Goal: Transaction & Acquisition: Purchase product/service

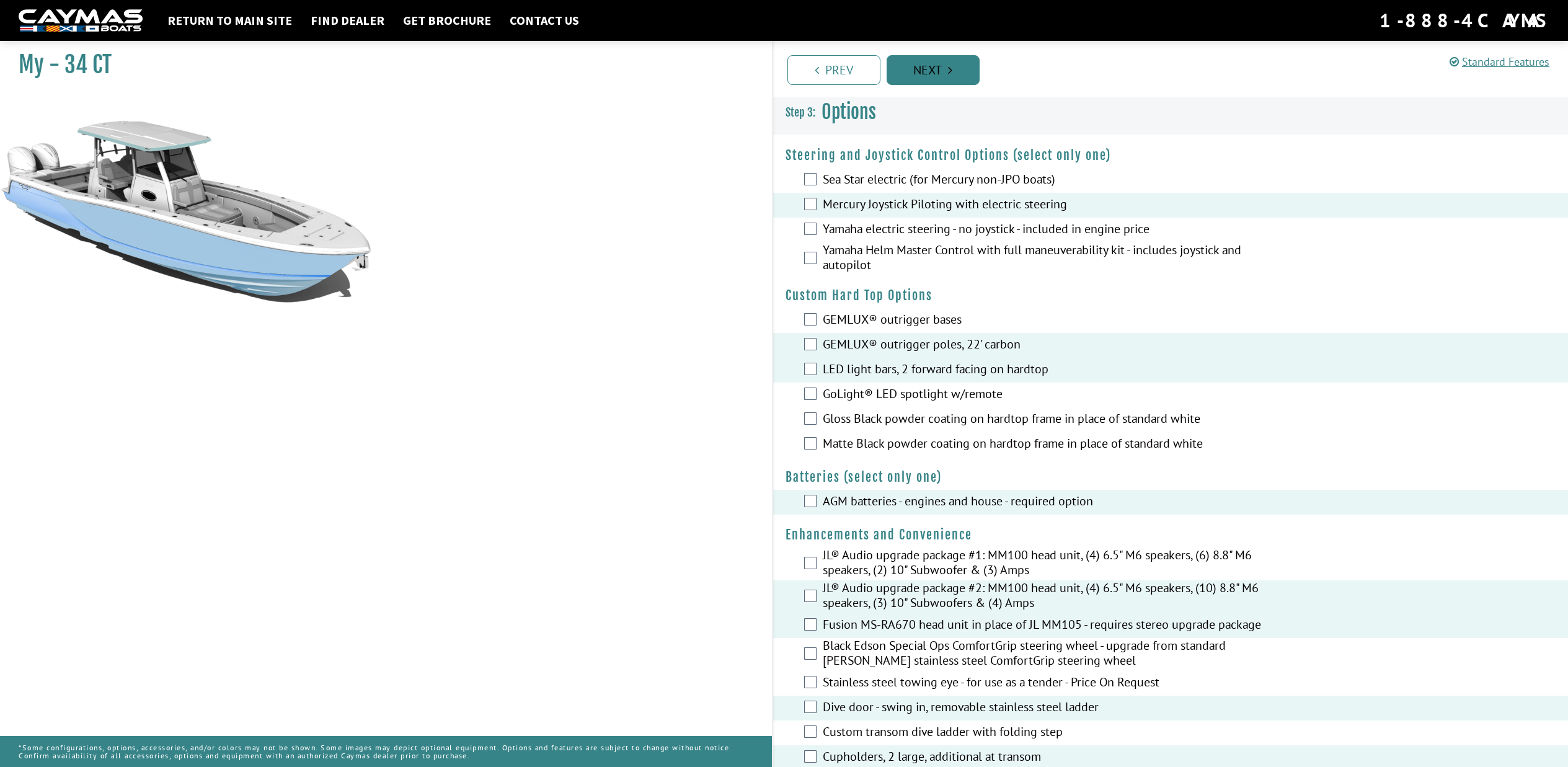
click at [933, 74] on link "Next" at bounding box center [933, 70] width 93 height 30
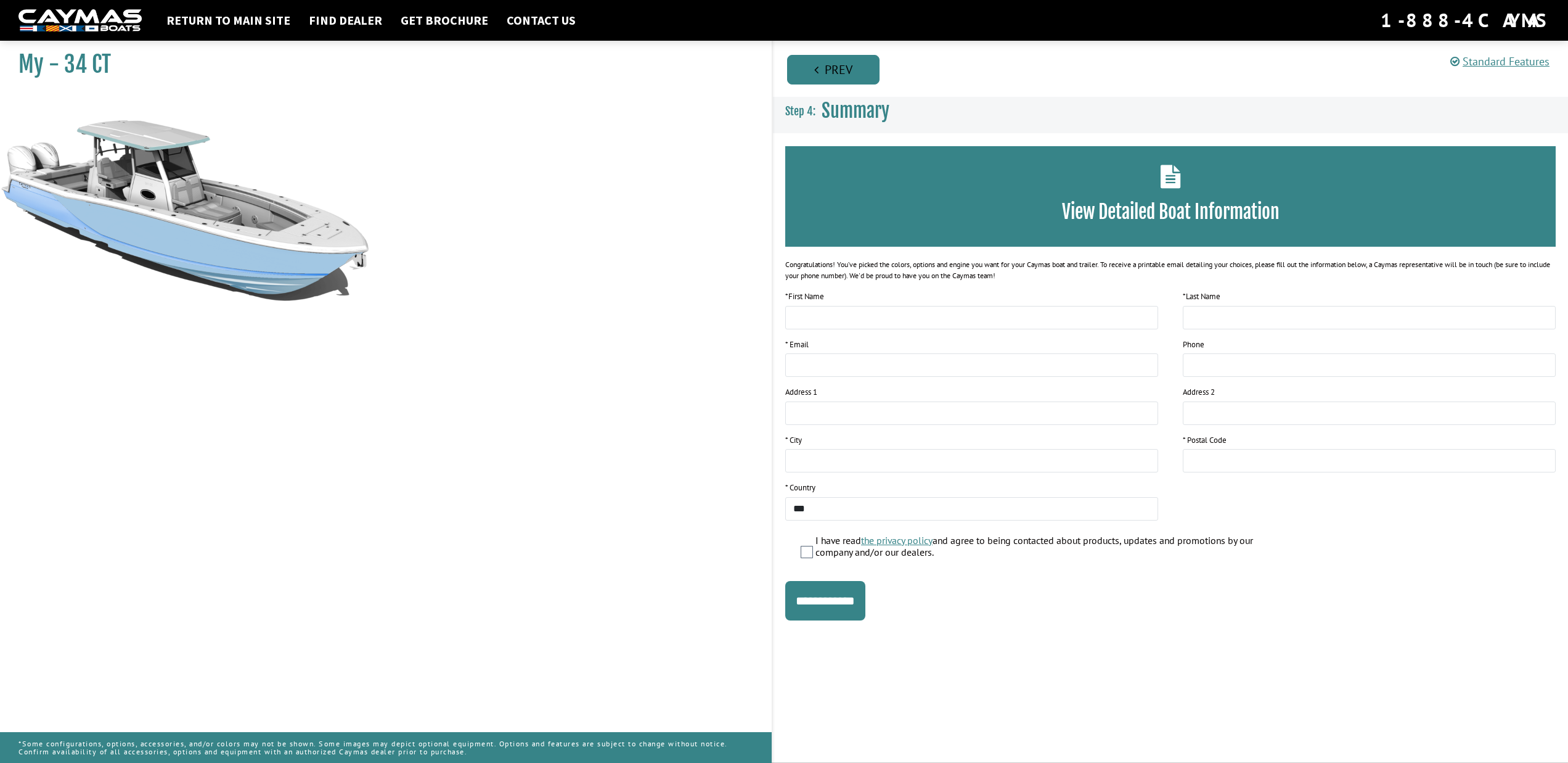
click at [851, 76] on link "Prev" at bounding box center [833, 70] width 92 height 30
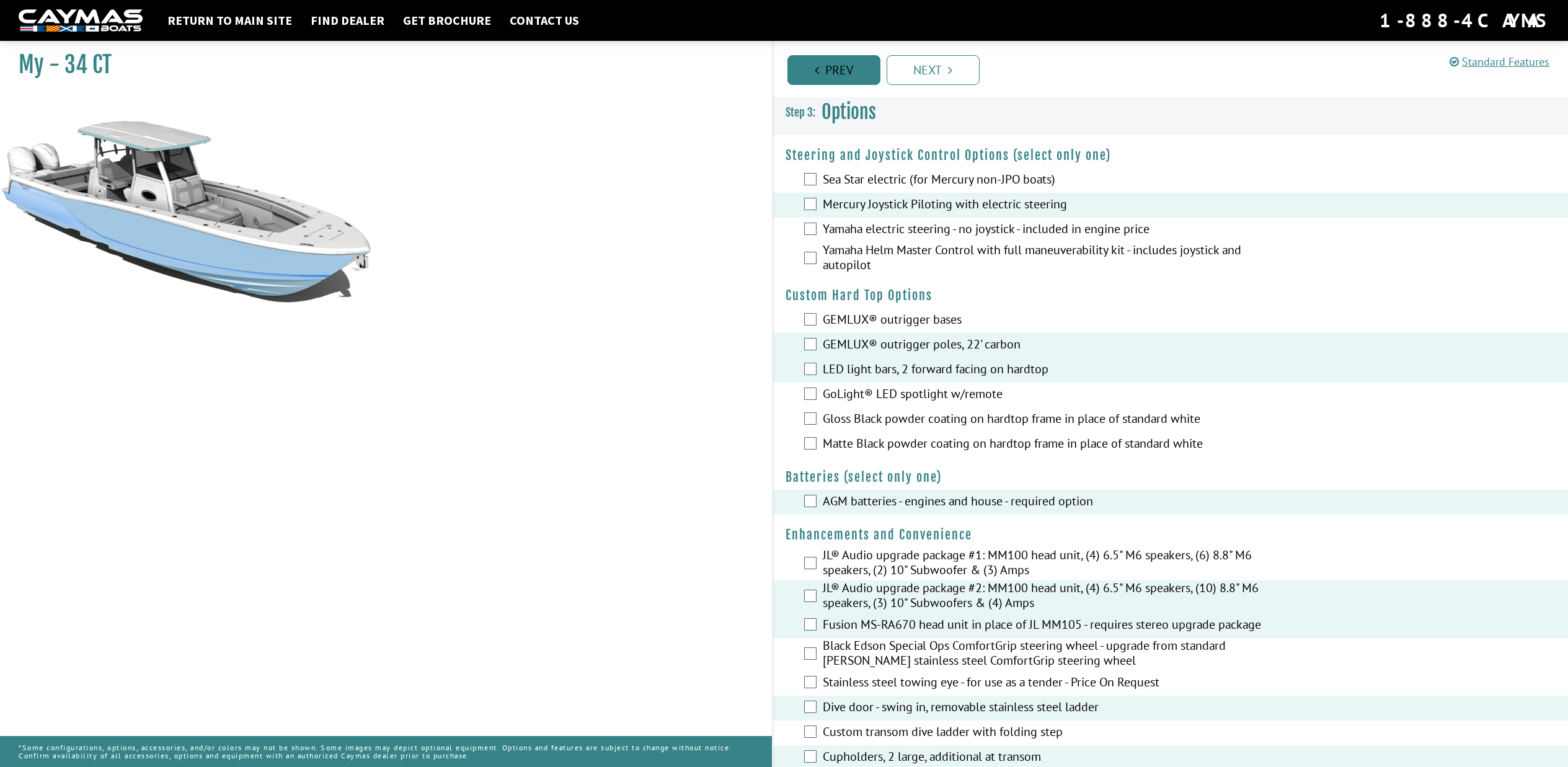
click at [846, 78] on link "Prev" at bounding box center [833, 70] width 93 height 30
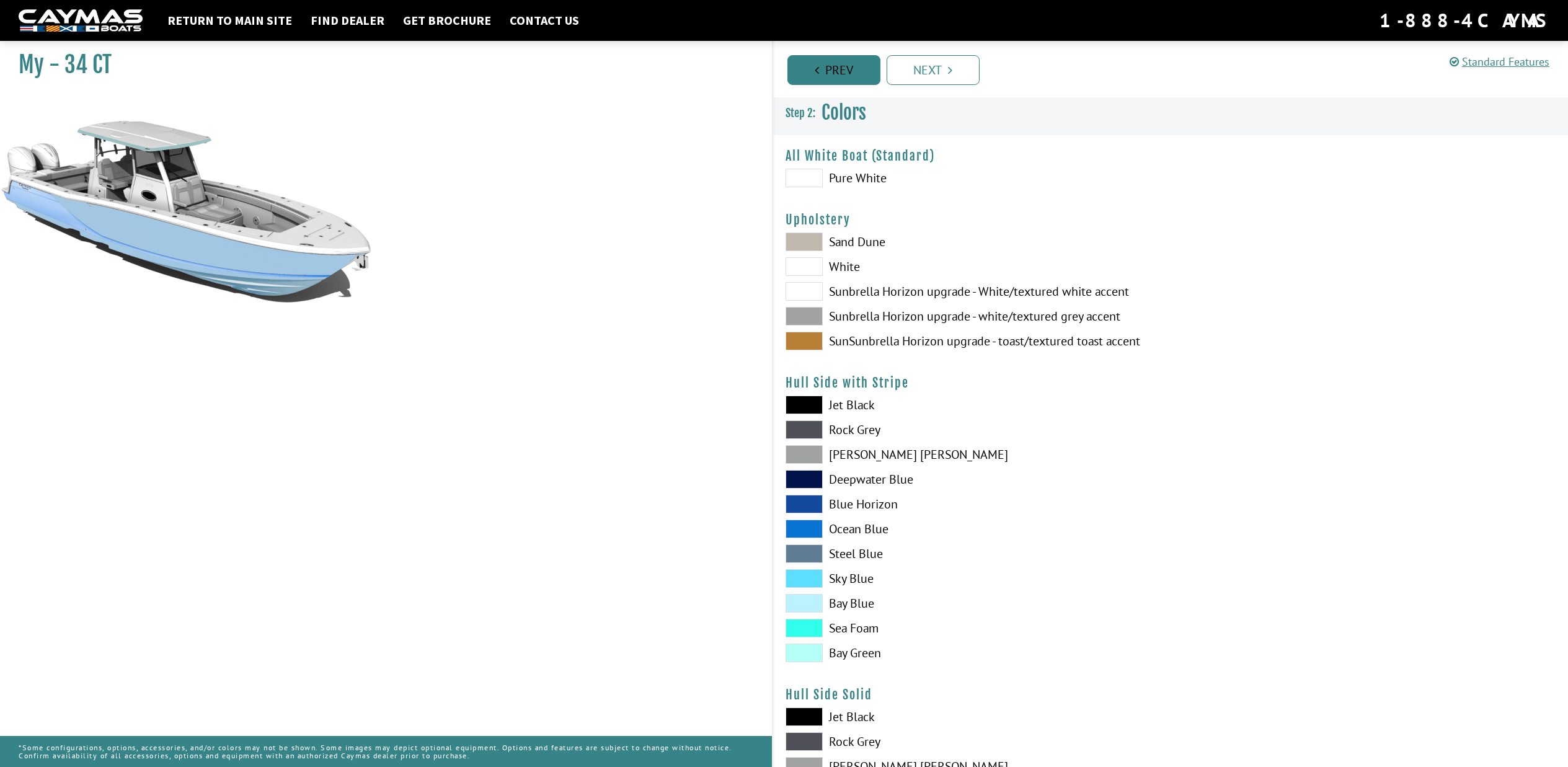
click at [838, 74] on link "Prev" at bounding box center [833, 70] width 93 height 30
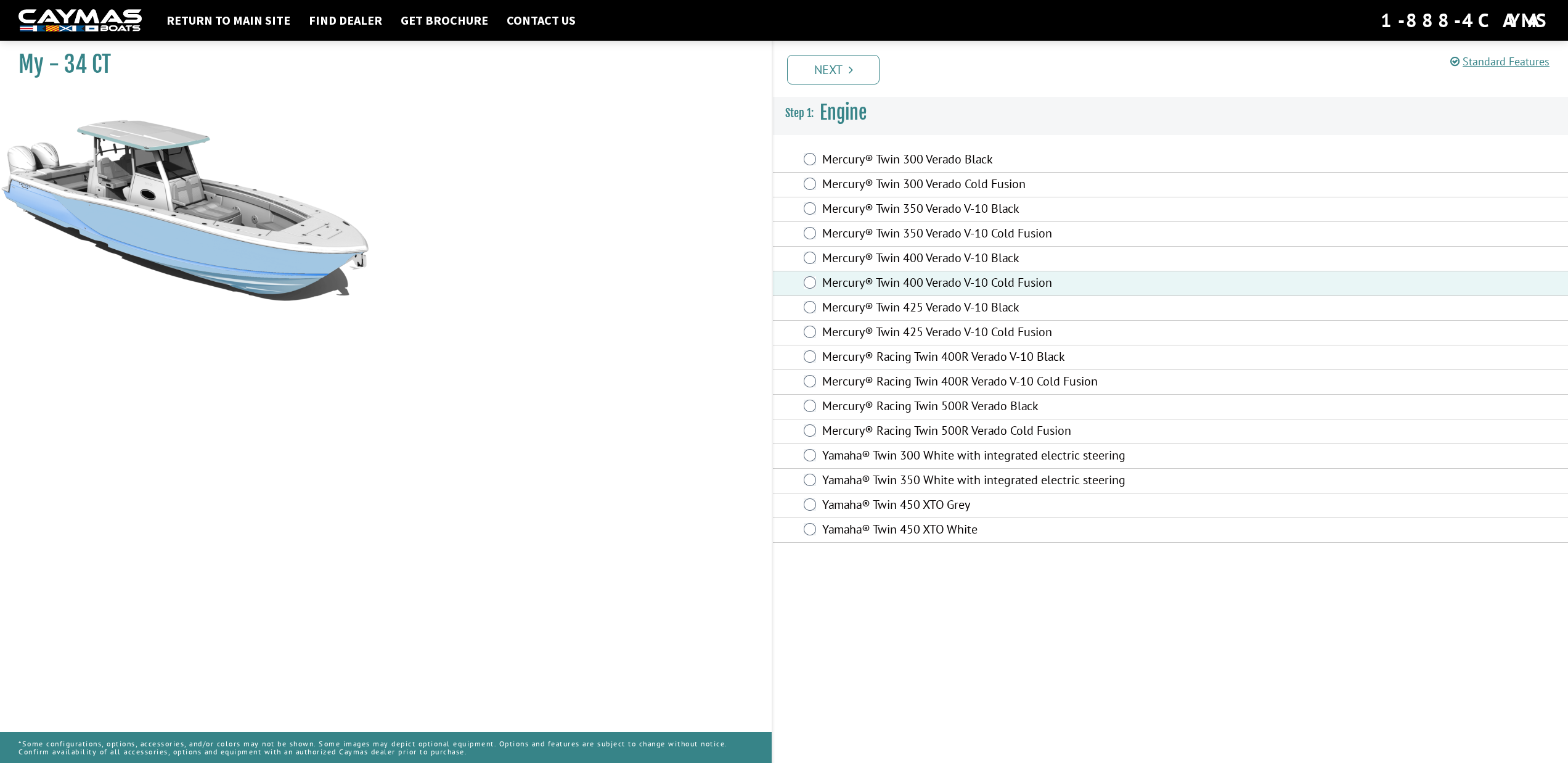
click at [833, 73] on link "Next" at bounding box center [833, 70] width 92 height 30
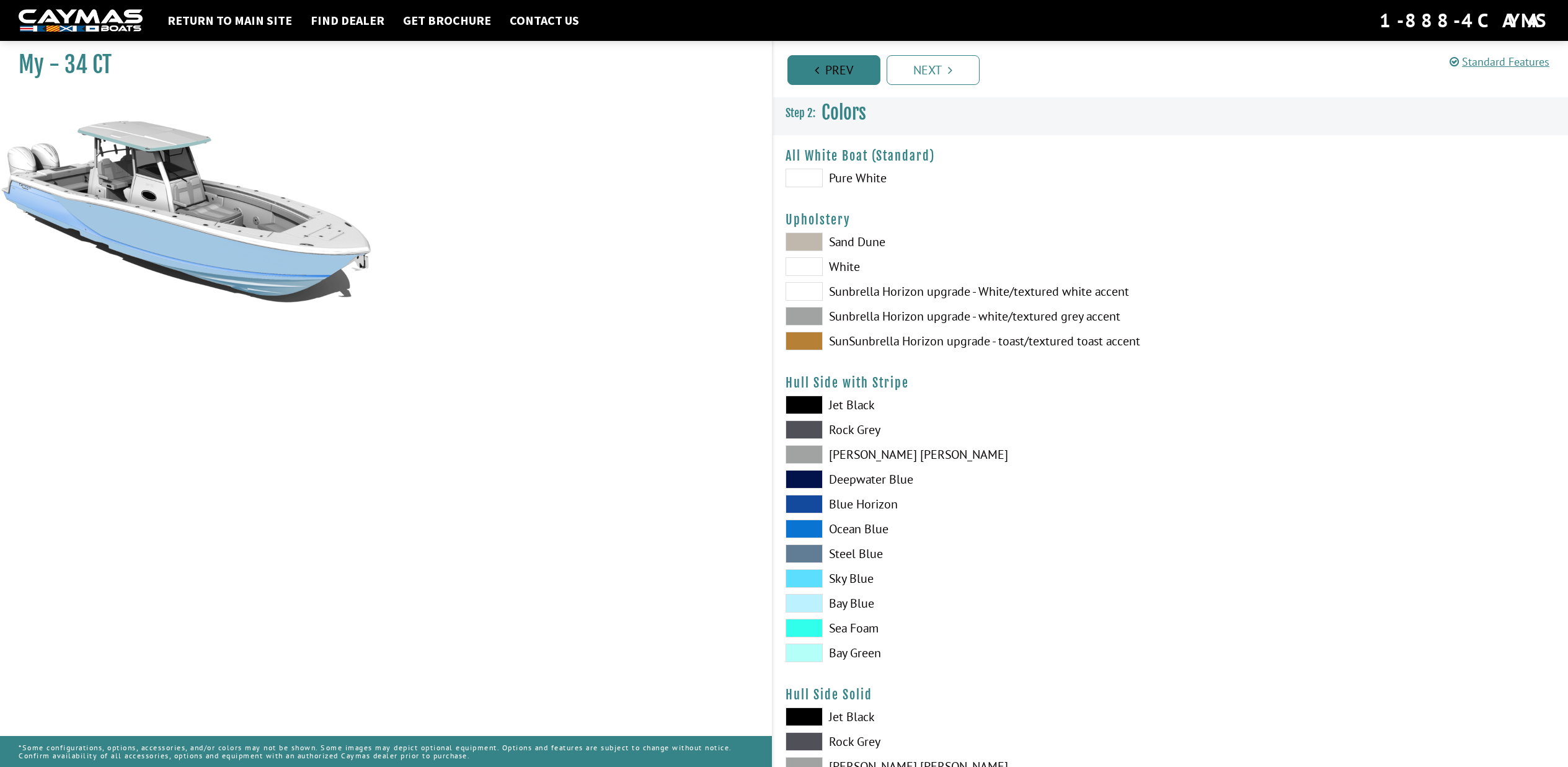
click at [837, 70] on link "Prev" at bounding box center [833, 70] width 93 height 30
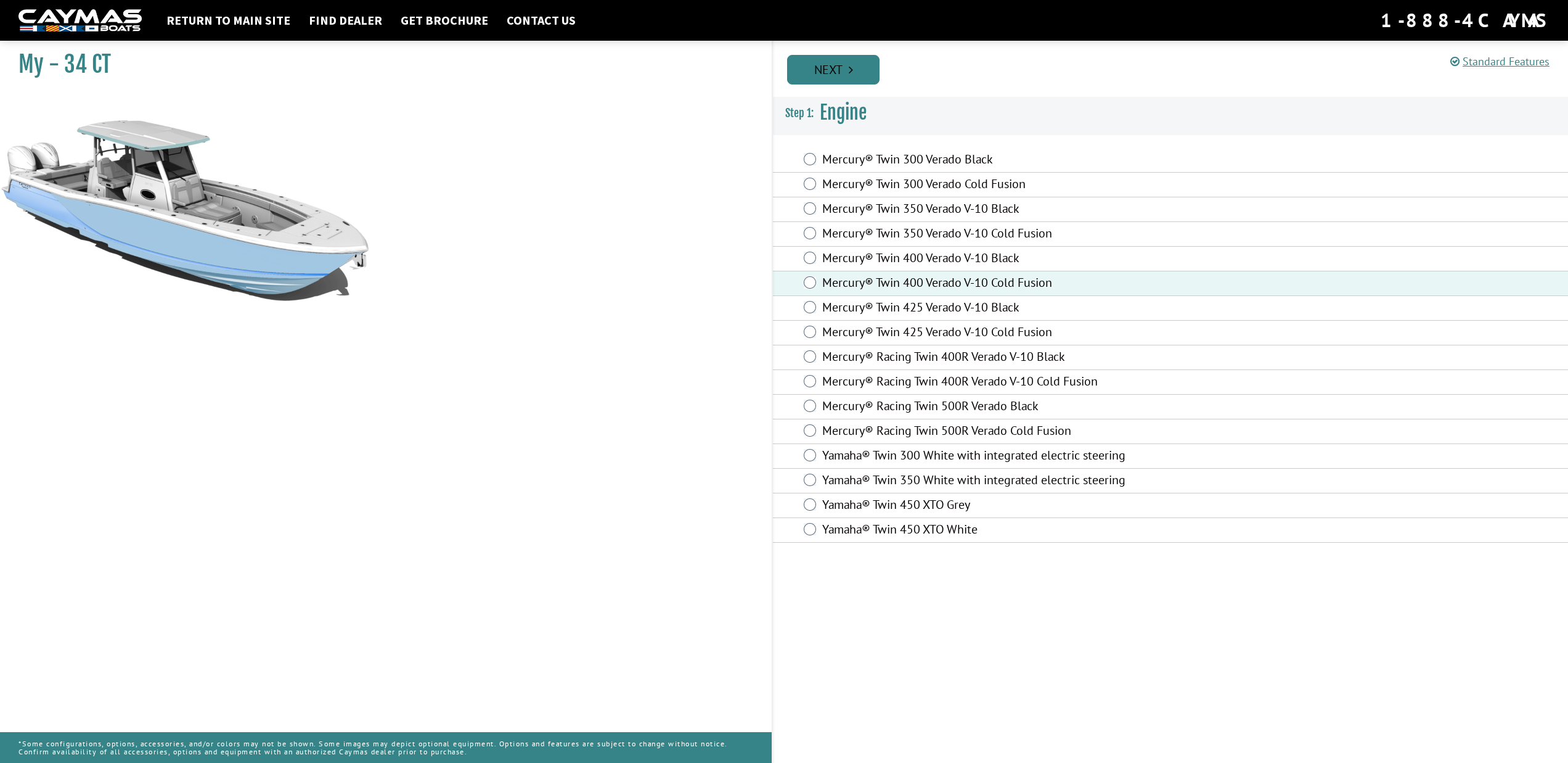
click at [832, 69] on link "Next" at bounding box center [833, 70] width 92 height 30
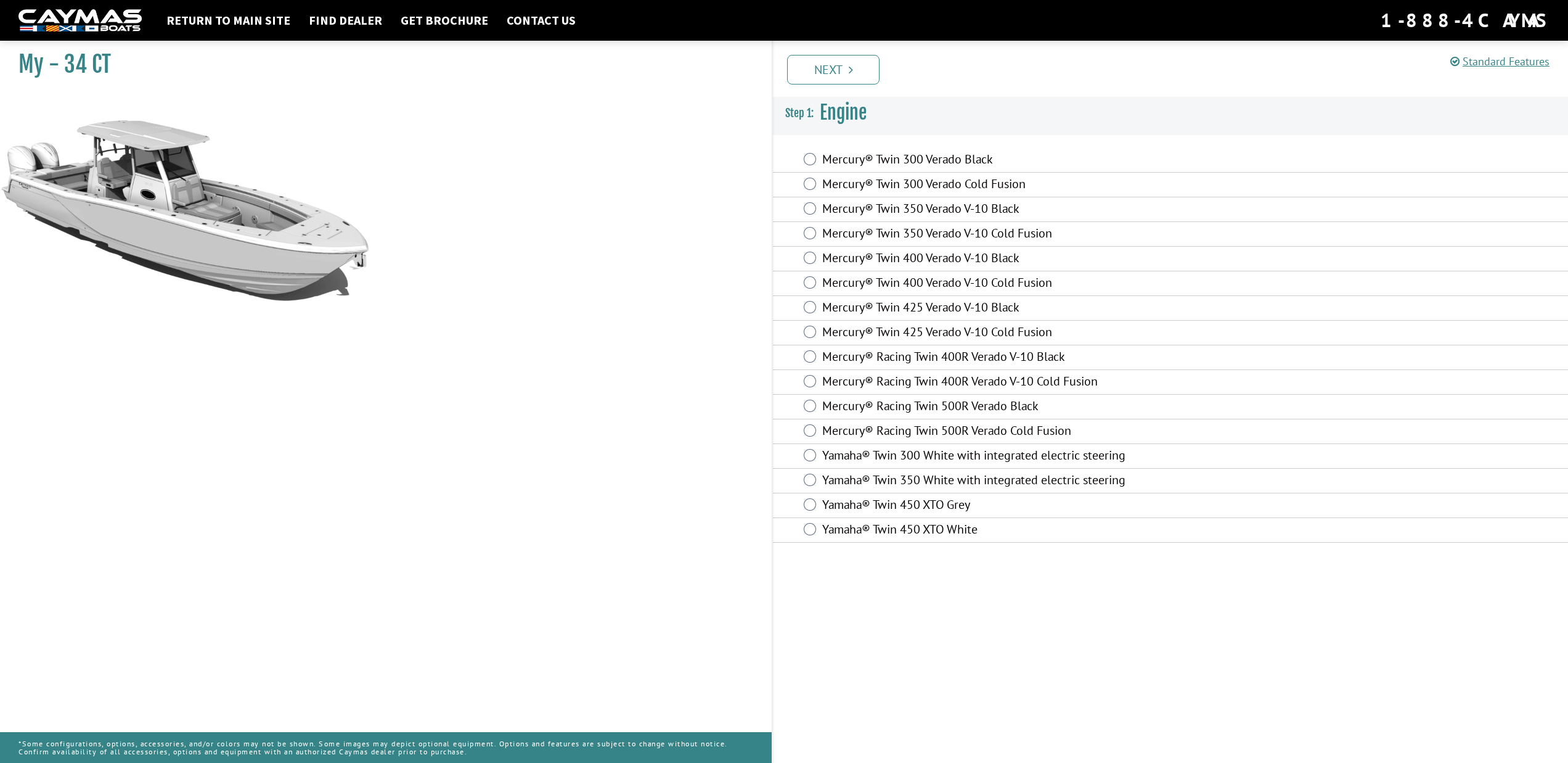
click at [976, 283] on label "Mercury® Twin 400 Verado V-10 Cold Fusion" at bounding box center [1046, 284] width 448 height 18
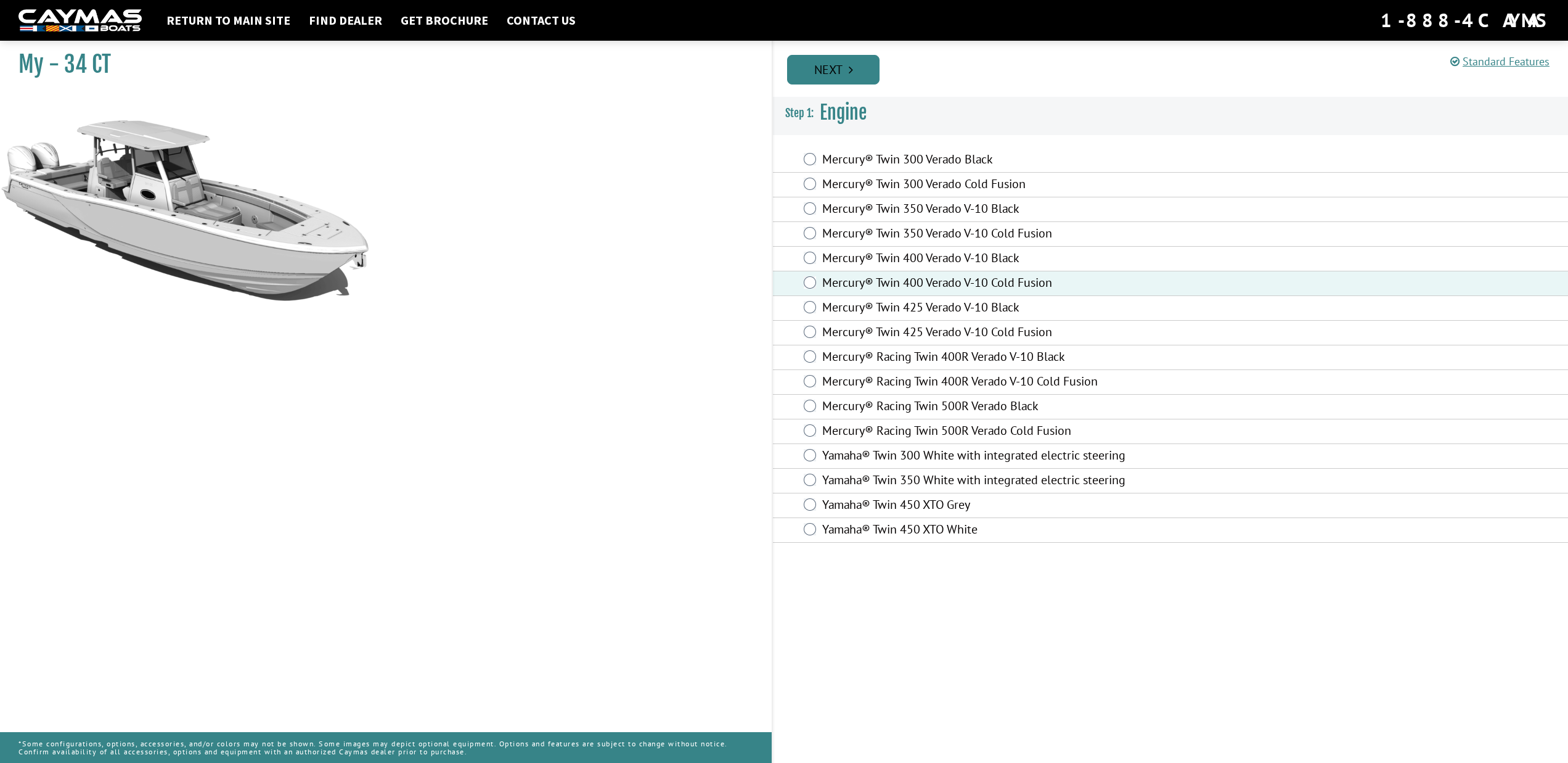
click at [842, 64] on link "Next" at bounding box center [833, 70] width 92 height 30
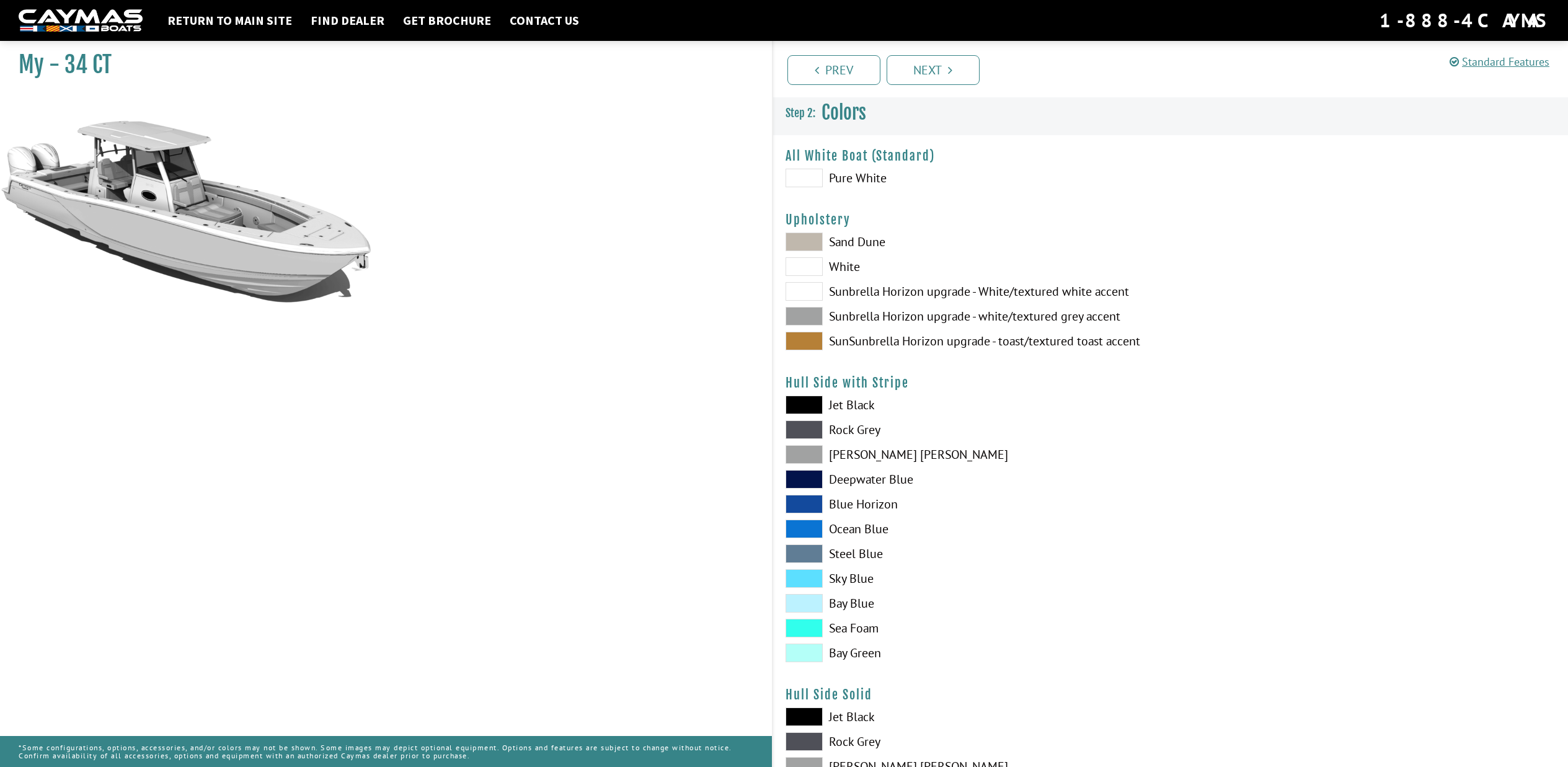
click at [810, 313] on span at bounding box center [804, 316] width 37 height 18
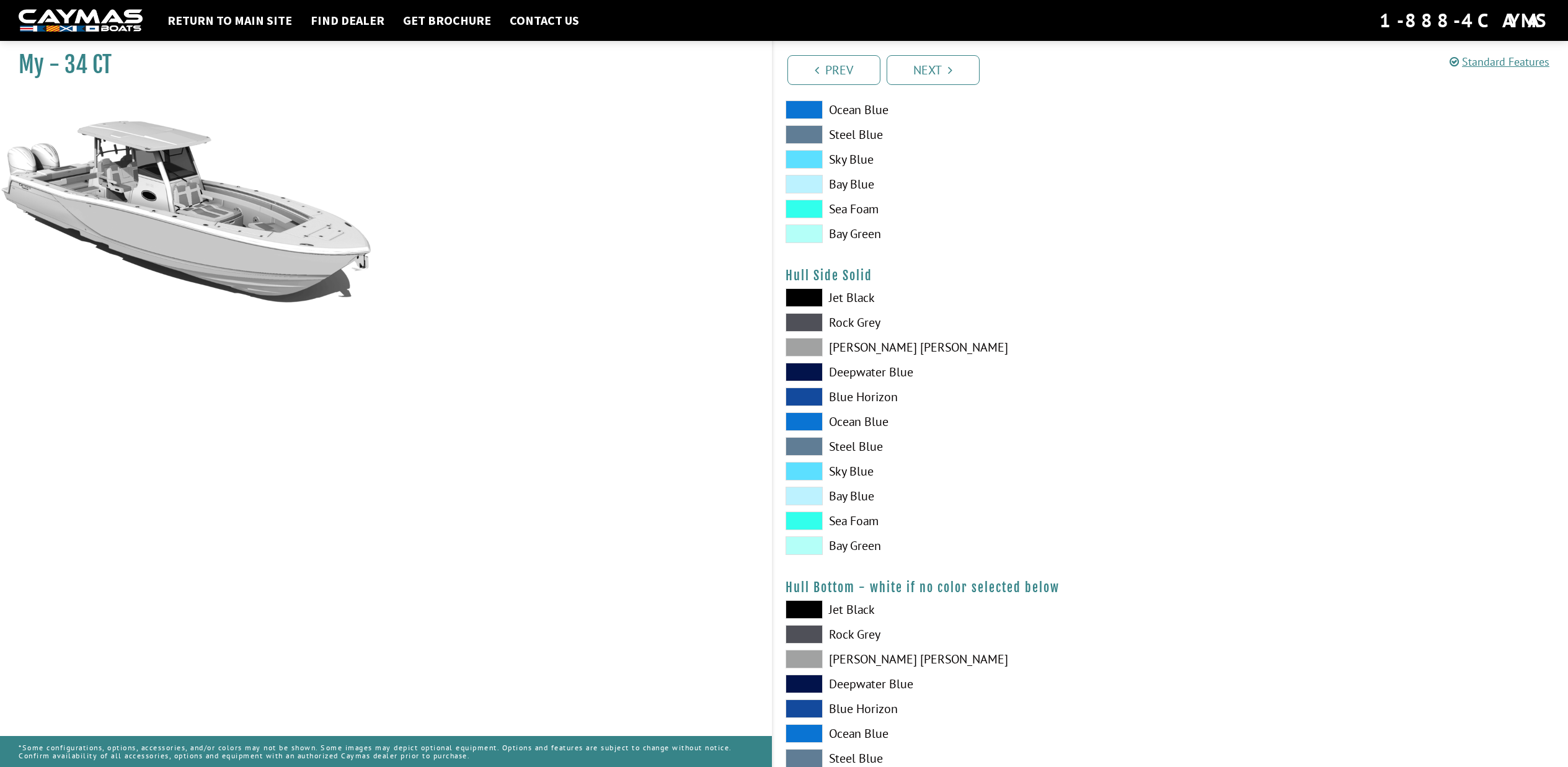
scroll to position [428, 0]
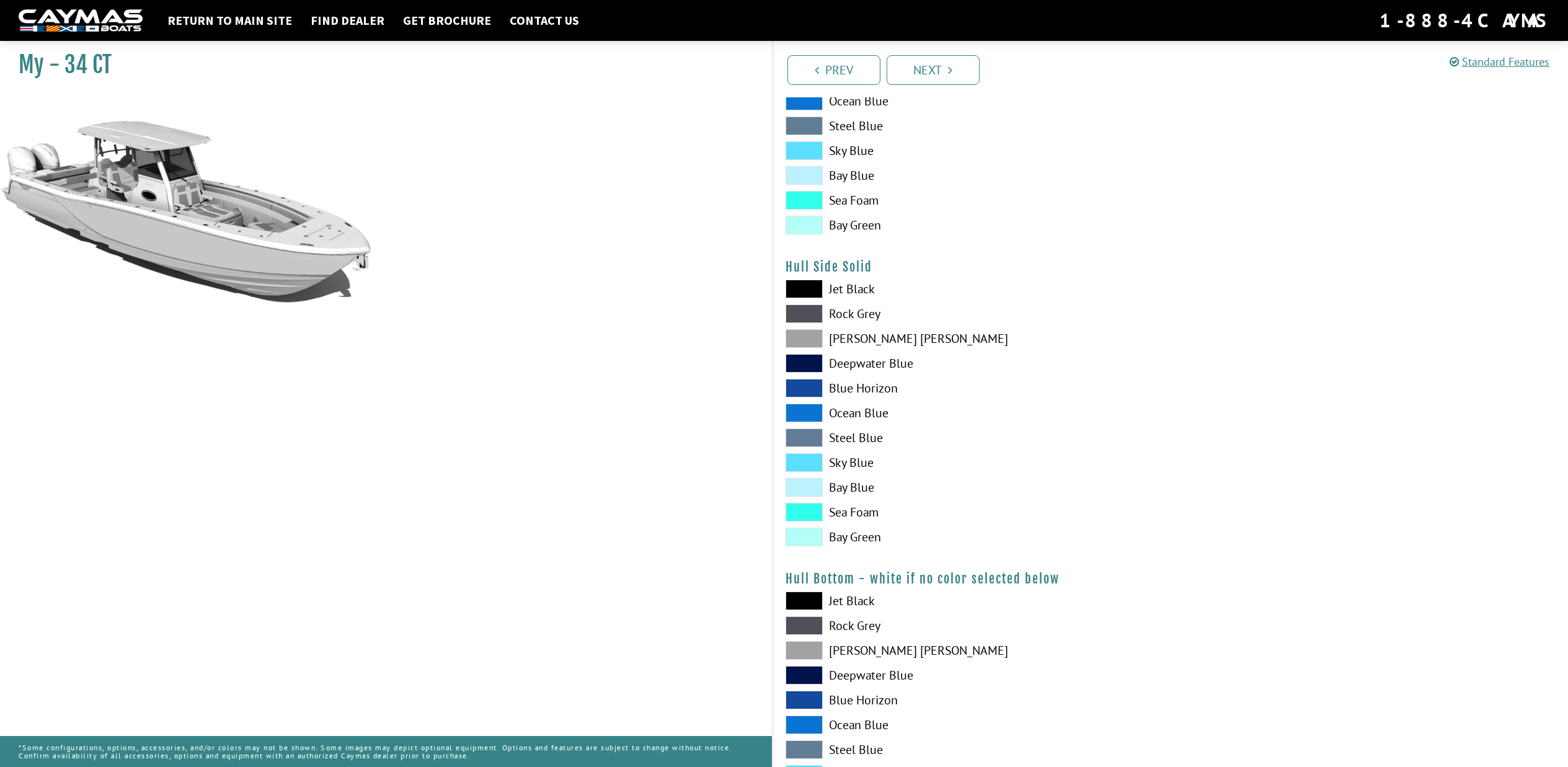
click at [802, 482] on span at bounding box center [804, 487] width 37 height 18
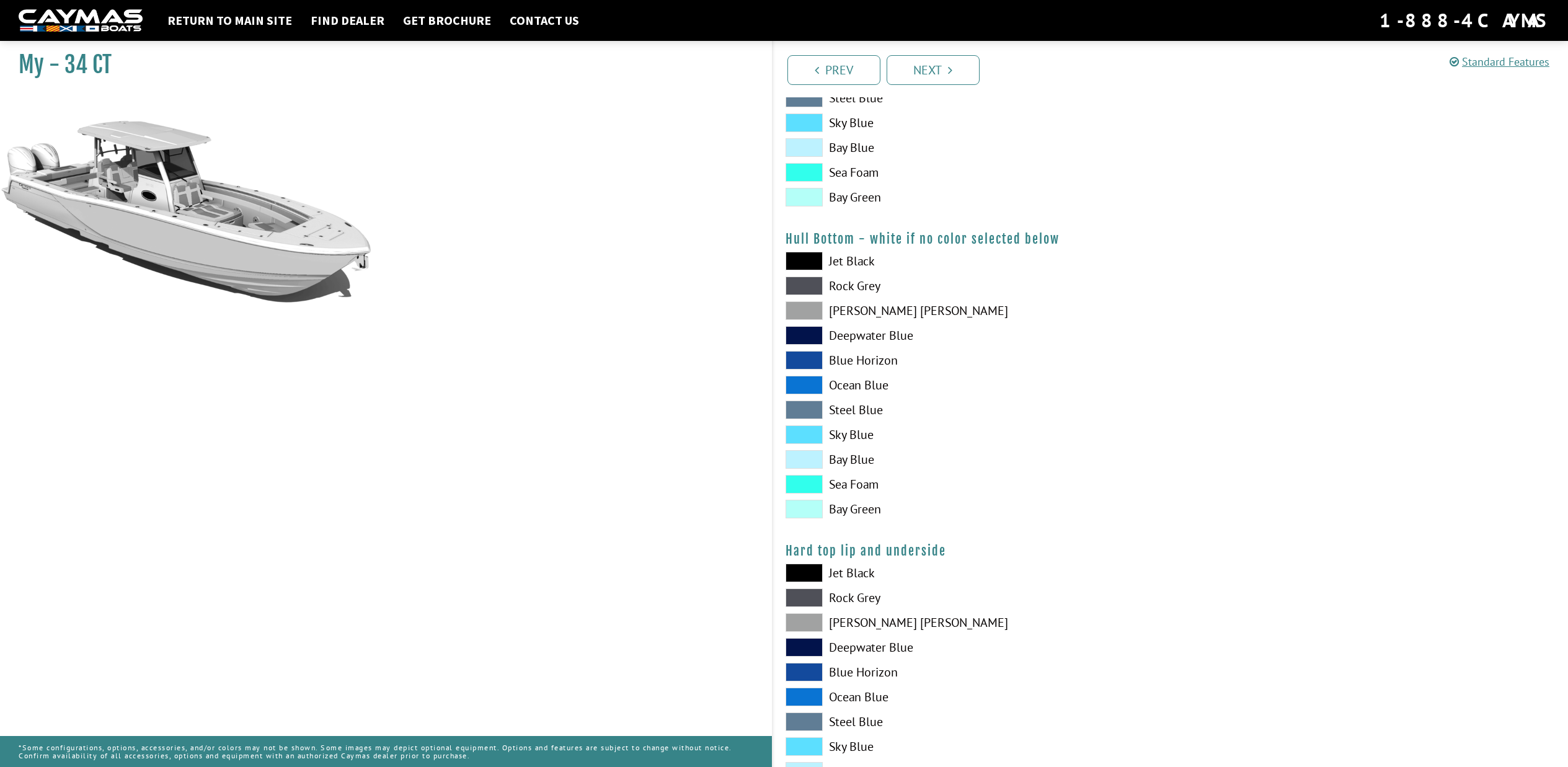
scroll to position [776, 0]
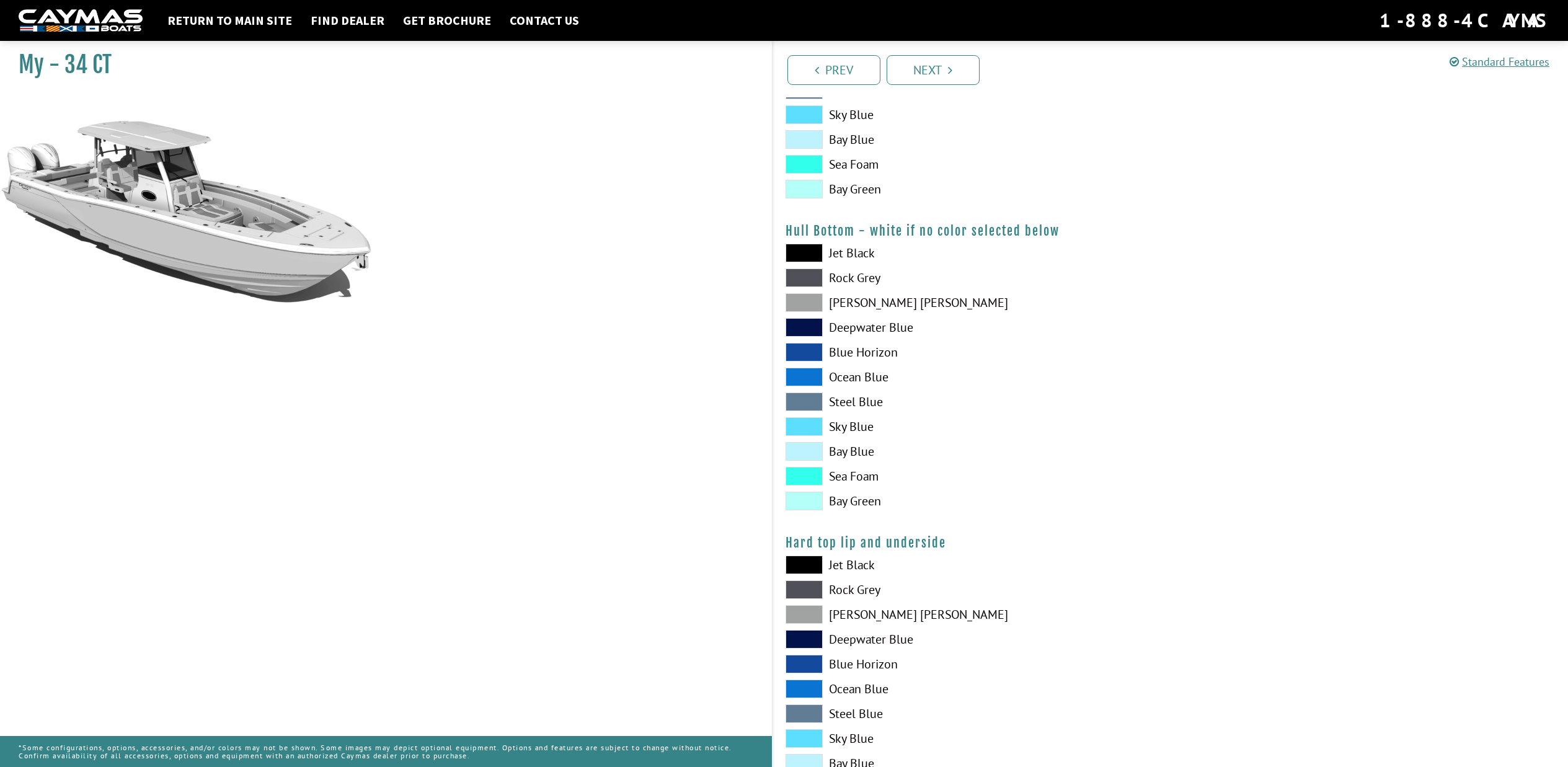
click at [819, 446] on span at bounding box center [804, 451] width 37 height 18
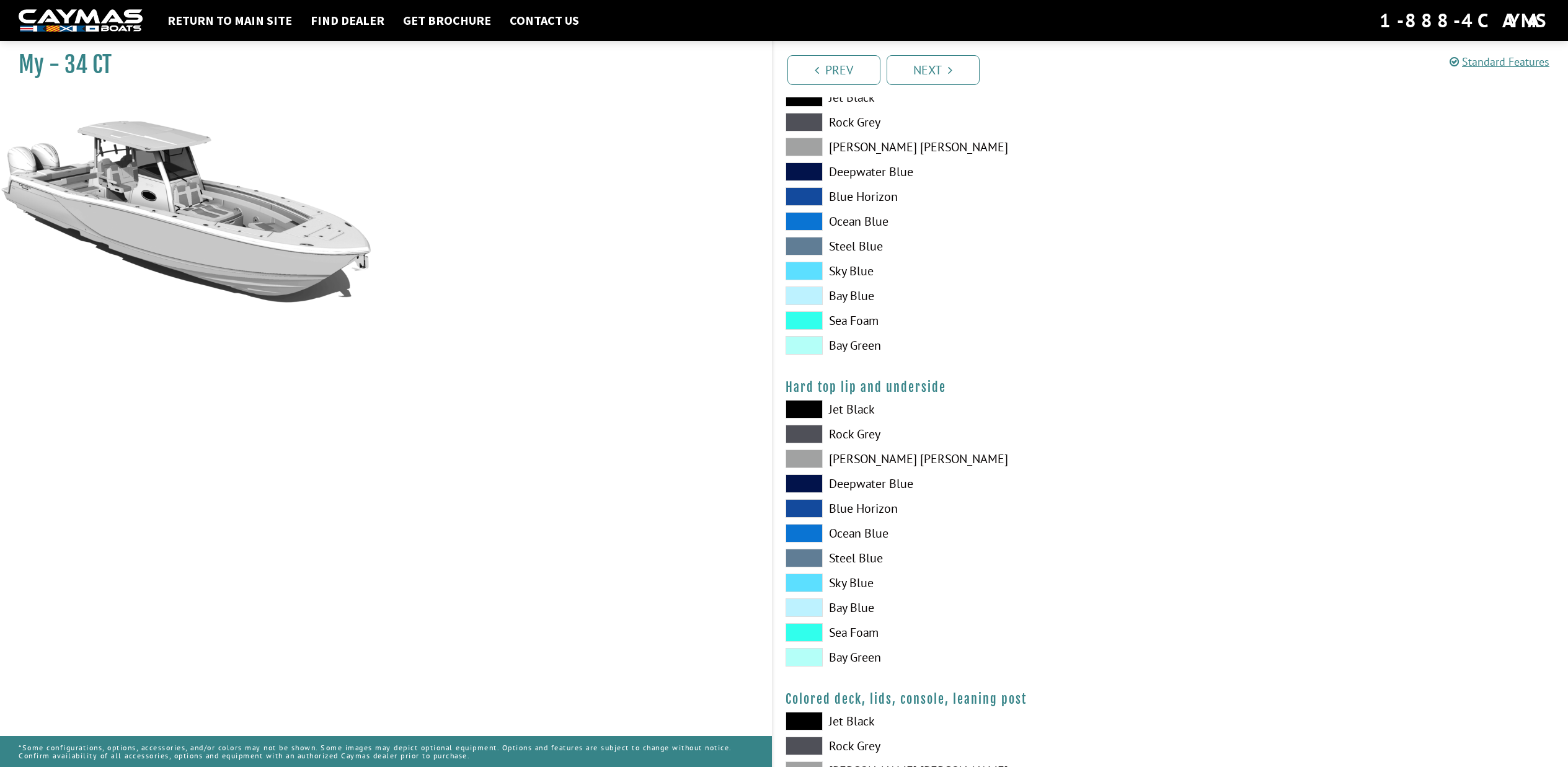
scroll to position [939, 0]
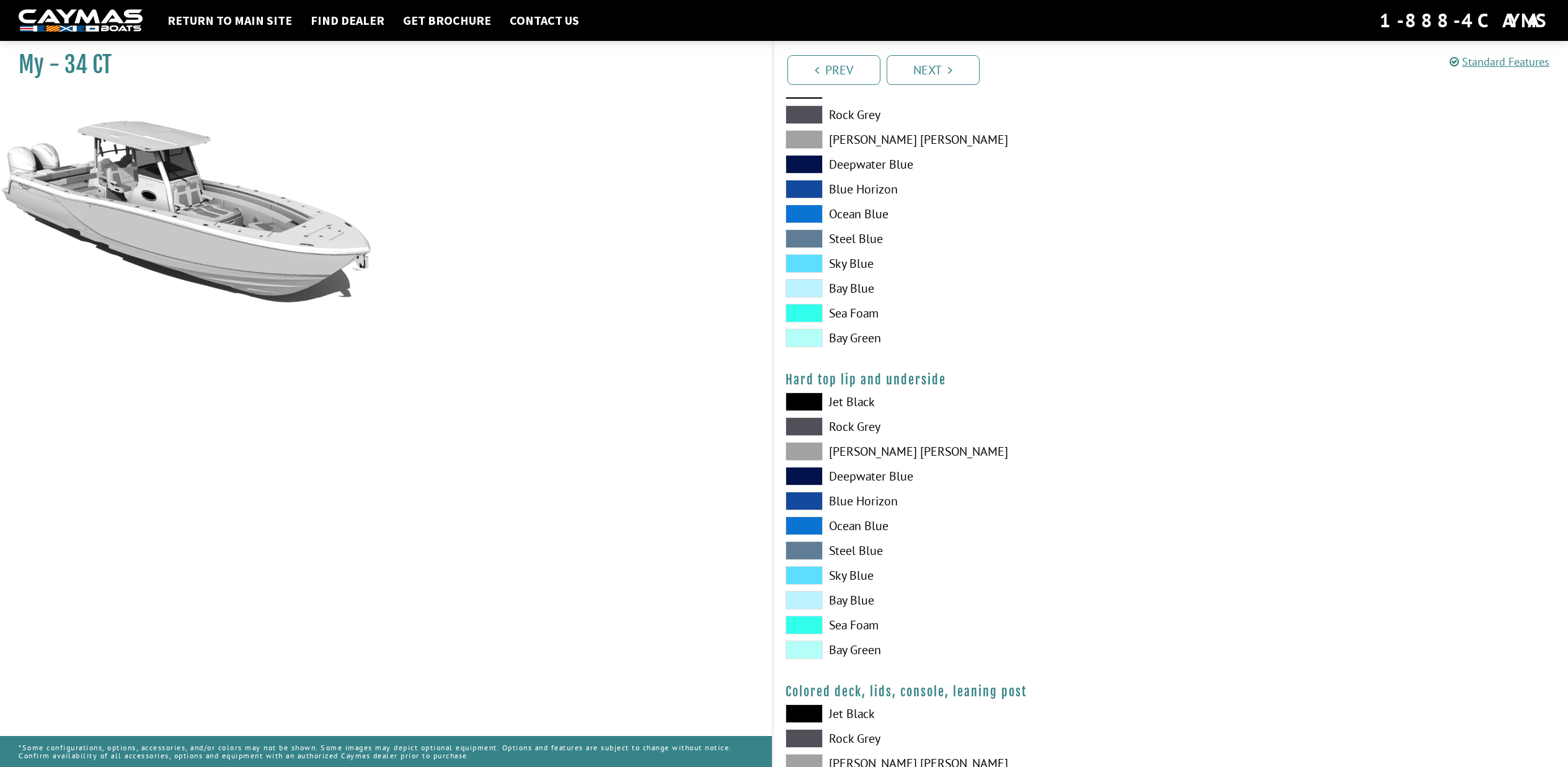
click at [815, 603] on span at bounding box center [804, 600] width 37 height 18
click at [814, 573] on span at bounding box center [804, 575] width 37 height 18
click at [812, 269] on span at bounding box center [804, 263] width 37 height 18
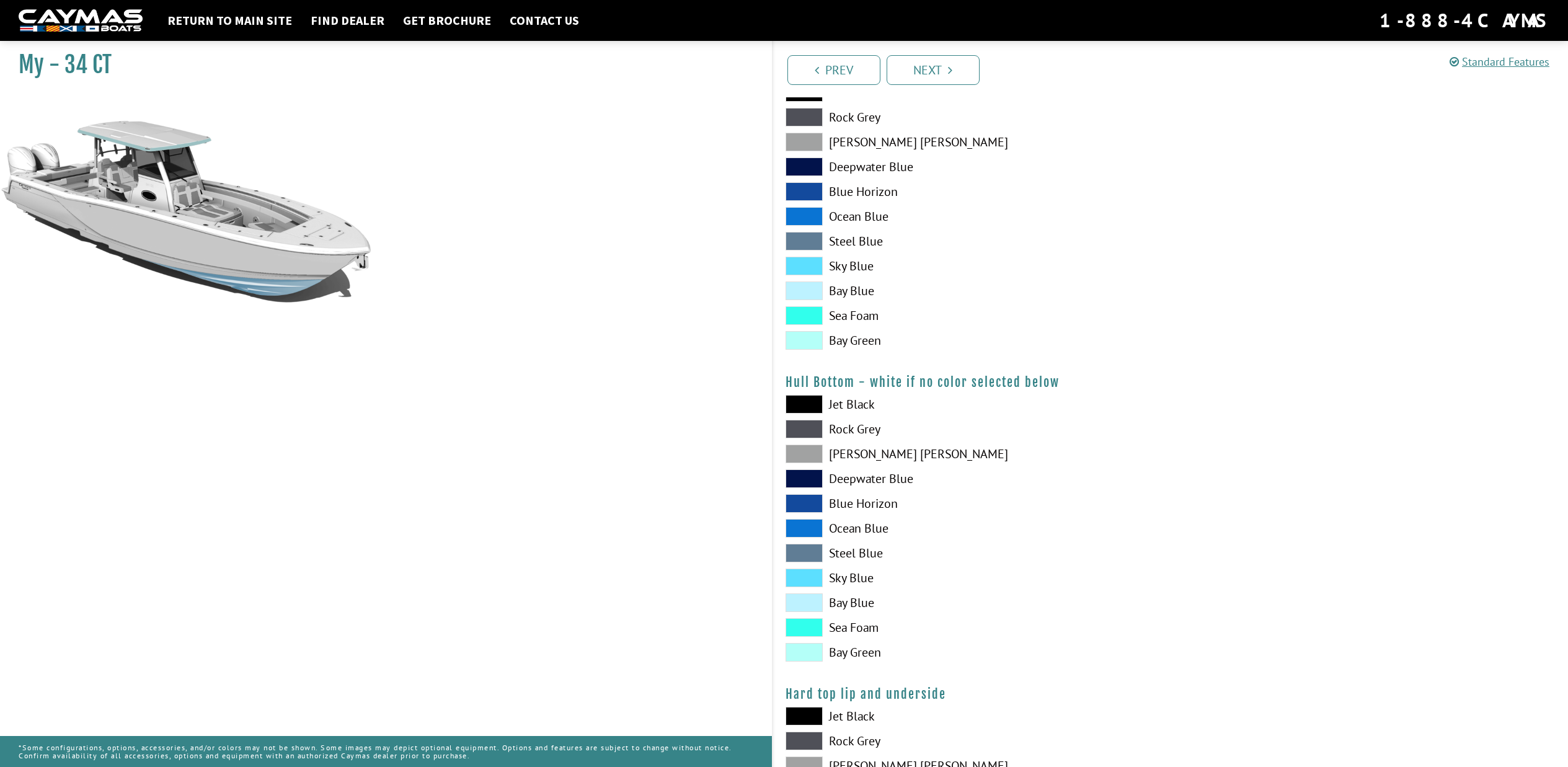
click at [817, 264] on span at bounding box center [804, 265] width 37 height 18
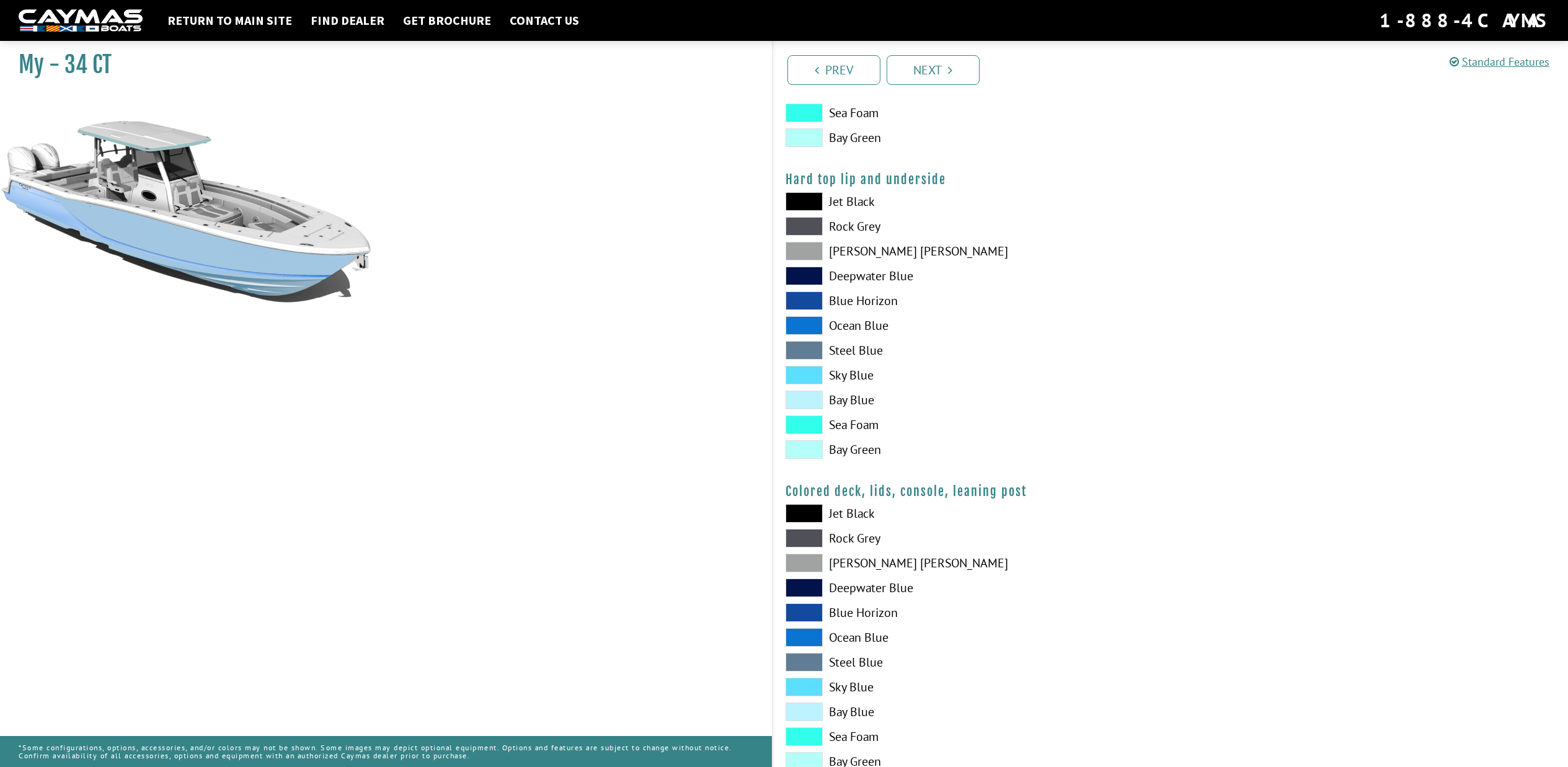
scroll to position [1179, 0]
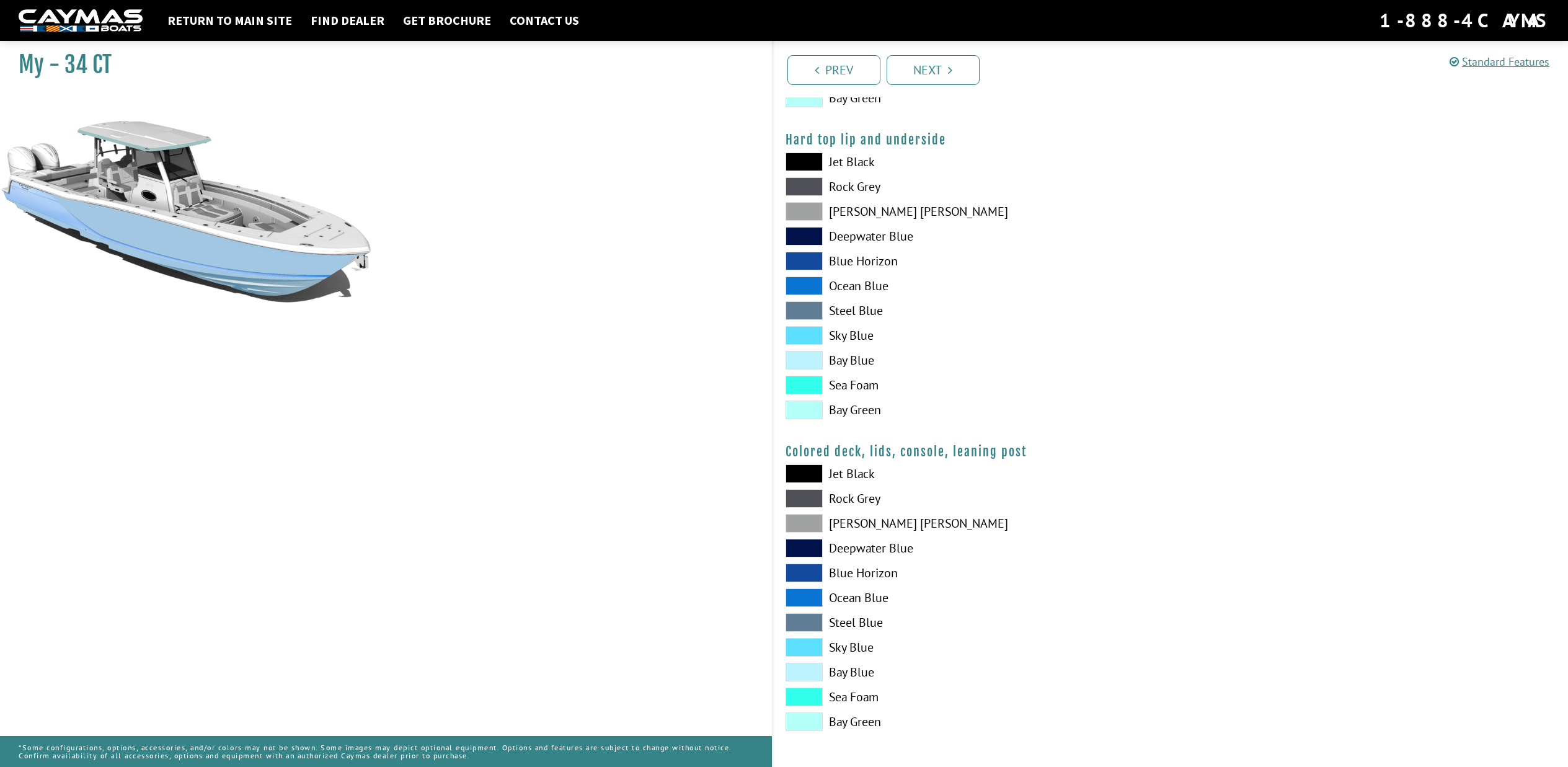
click at [811, 647] on span at bounding box center [804, 647] width 37 height 18
click at [936, 75] on link "Next" at bounding box center [933, 70] width 93 height 30
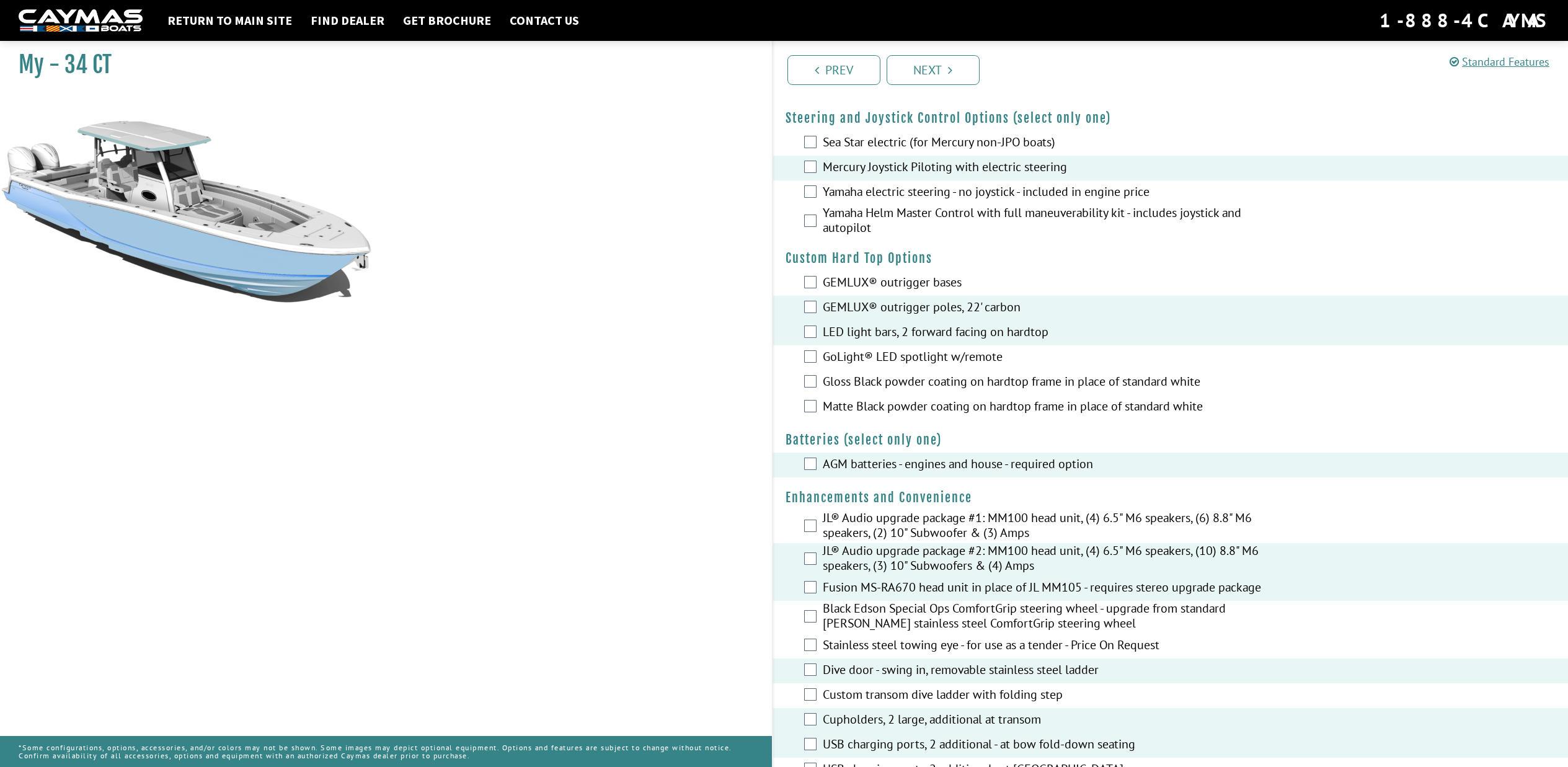
scroll to position [22, 0]
